Goal: Find specific page/section: Find specific page/section

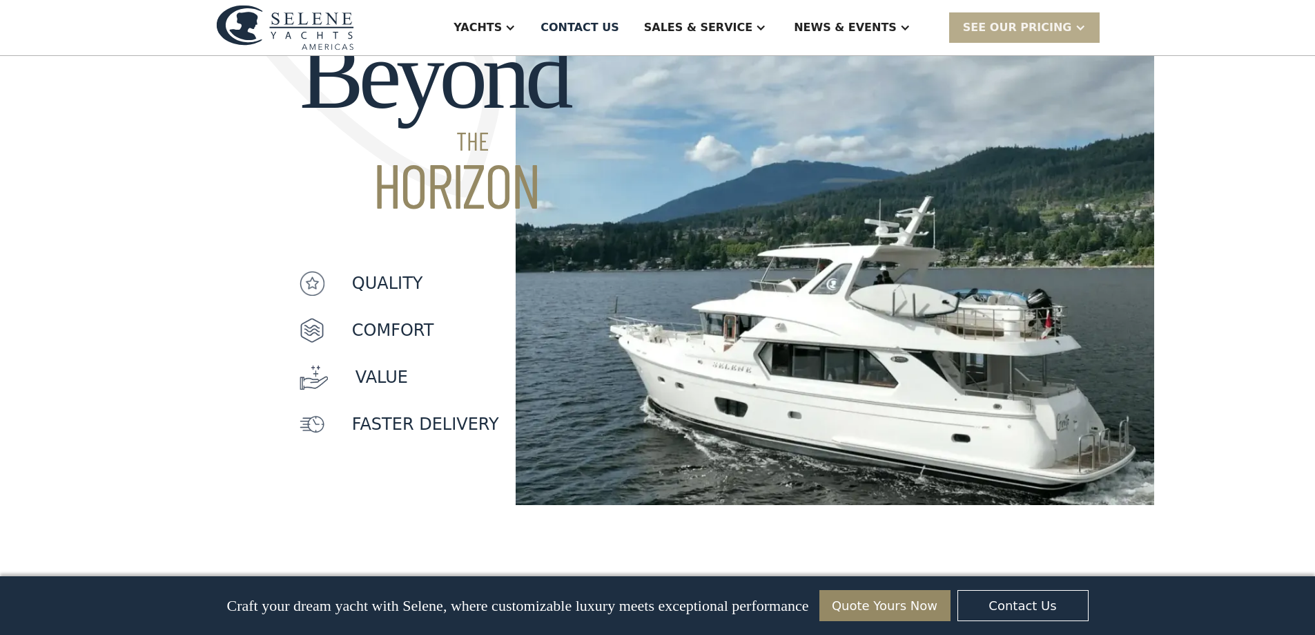
scroll to position [1519, 0]
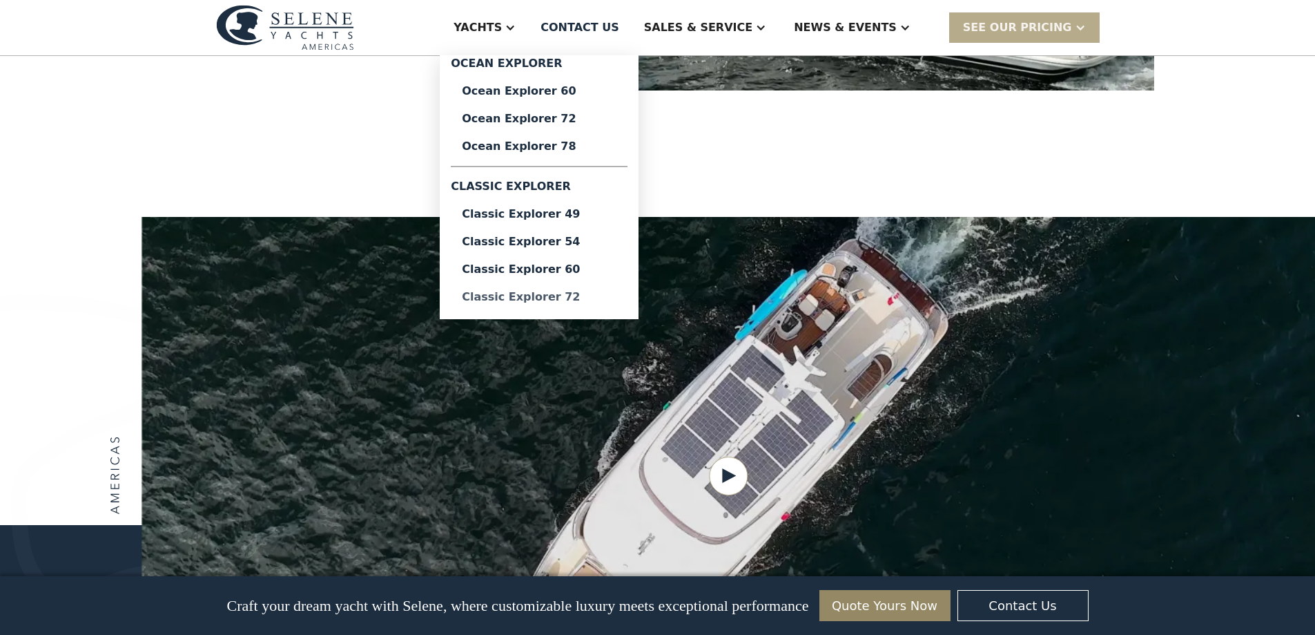
click at [617, 296] on div "Classic Explorer 72" at bounding box center [539, 296] width 155 height 11
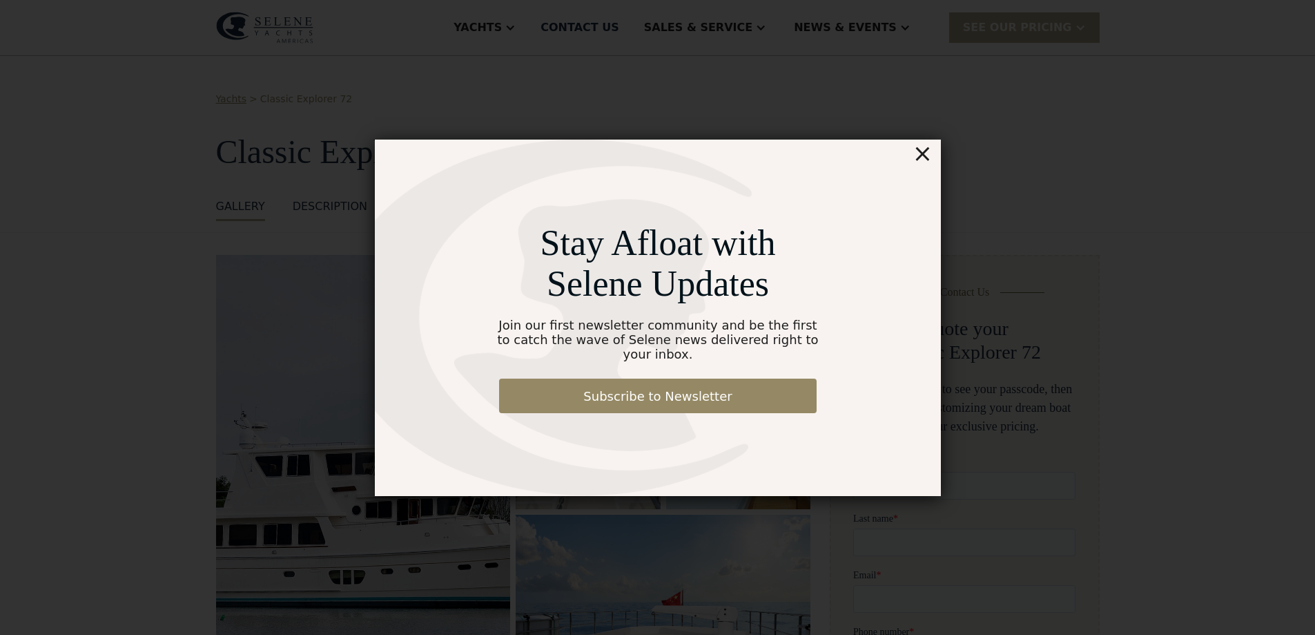
click at [922, 166] on div "×" at bounding box center [922, 153] width 20 height 28
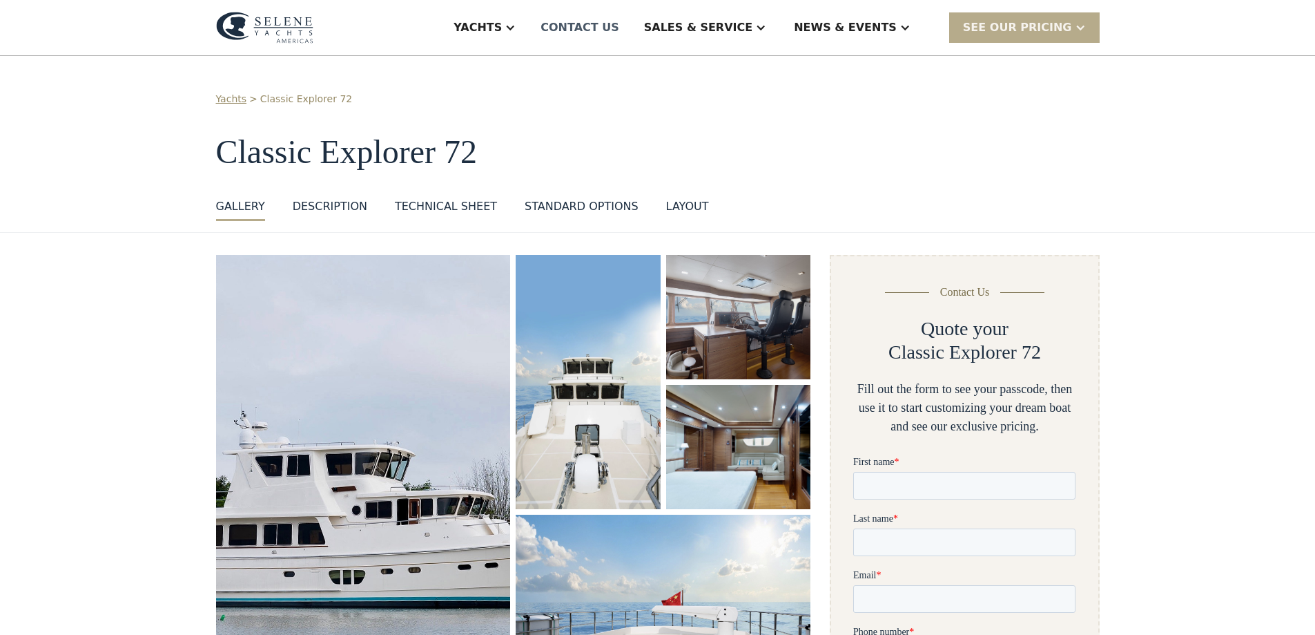
click at [619, 32] on div "Contact US" at bounding box center [580, 27] width 79 height 17
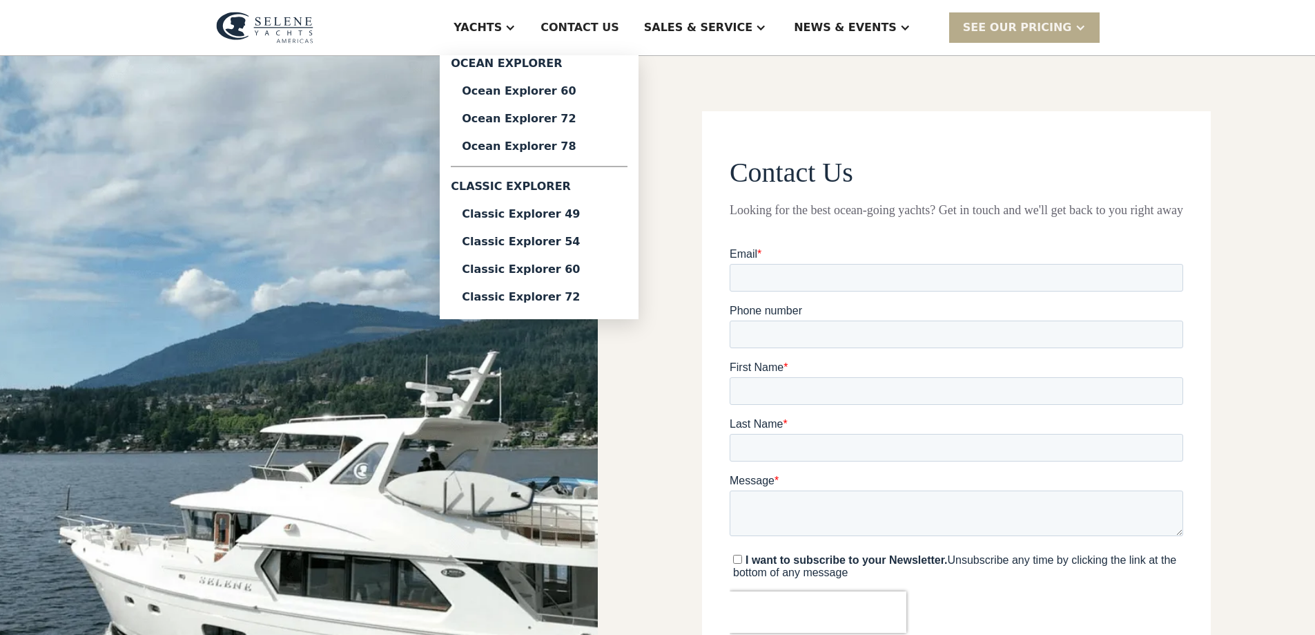
click at [516, 24] on div at bounding box center [510, 27] width 11 height 11
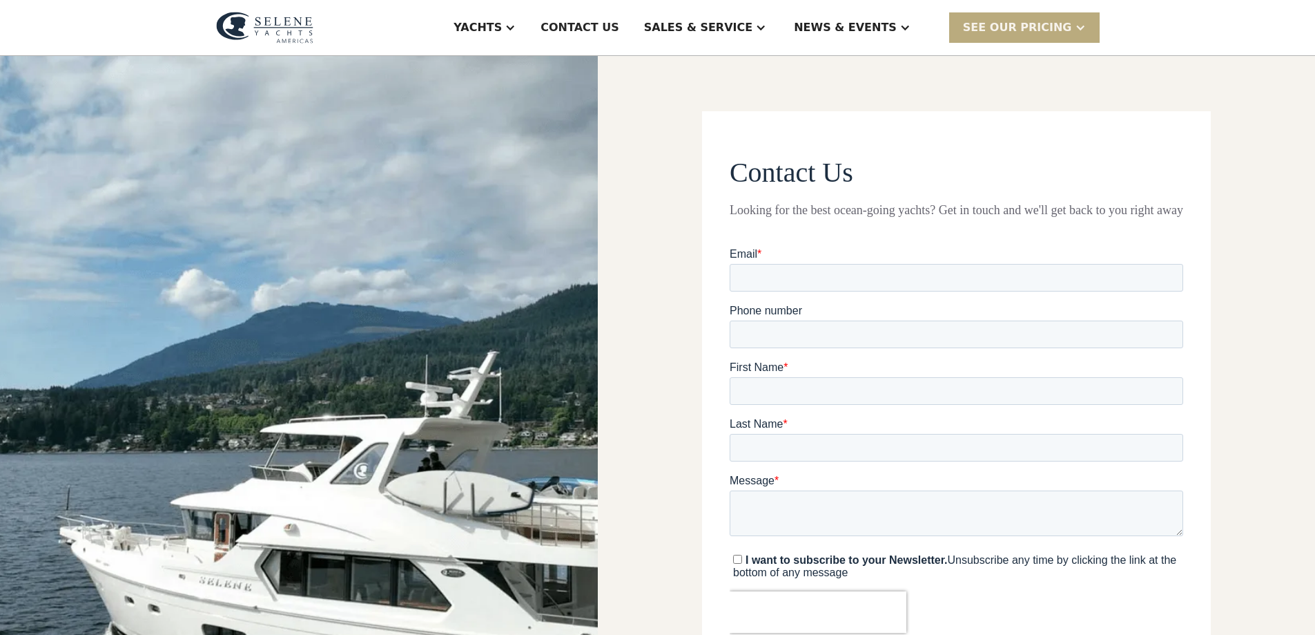
click at [1064, 21] on div "SEE Our Pricing" at bounding box center [1017, 27] width 109 height 17
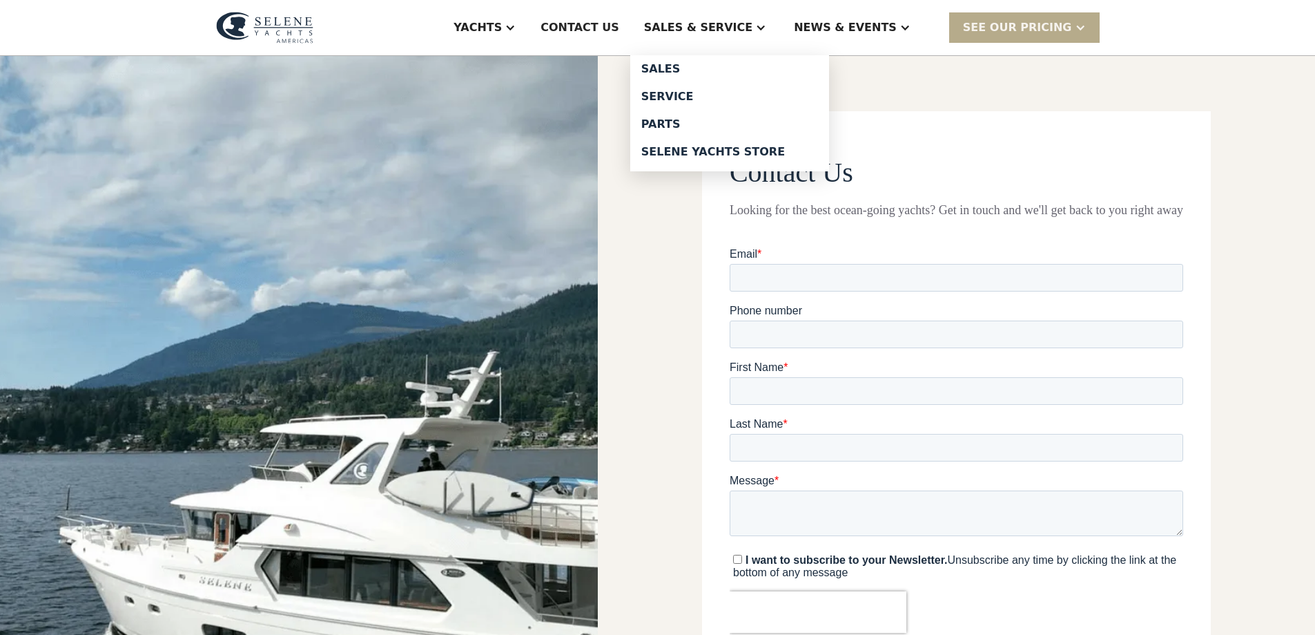
click at [746, 31] on div "Sales & Service" at bounding box center [698, 27] width 108 height 17
click at [720, 61] on link "Sales" at bounding box center [729, 69] width 199 height 28
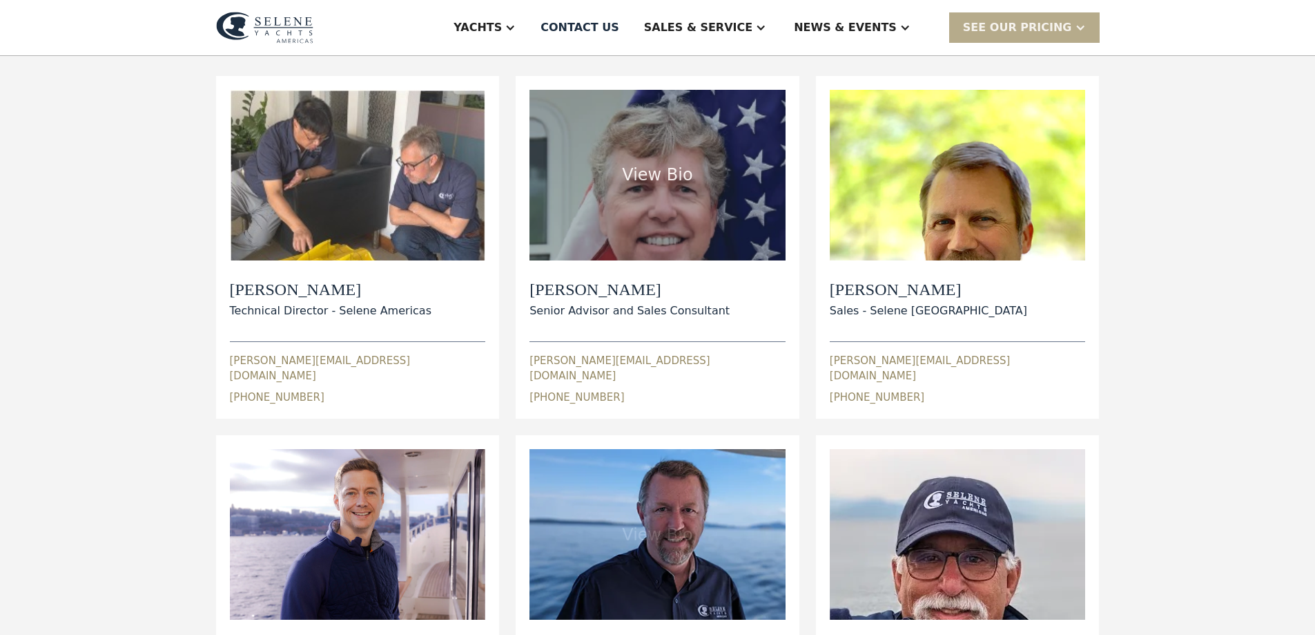
scroll to position [276, 0]
